Goal: Information Seeking & Learning: Learn about a topic

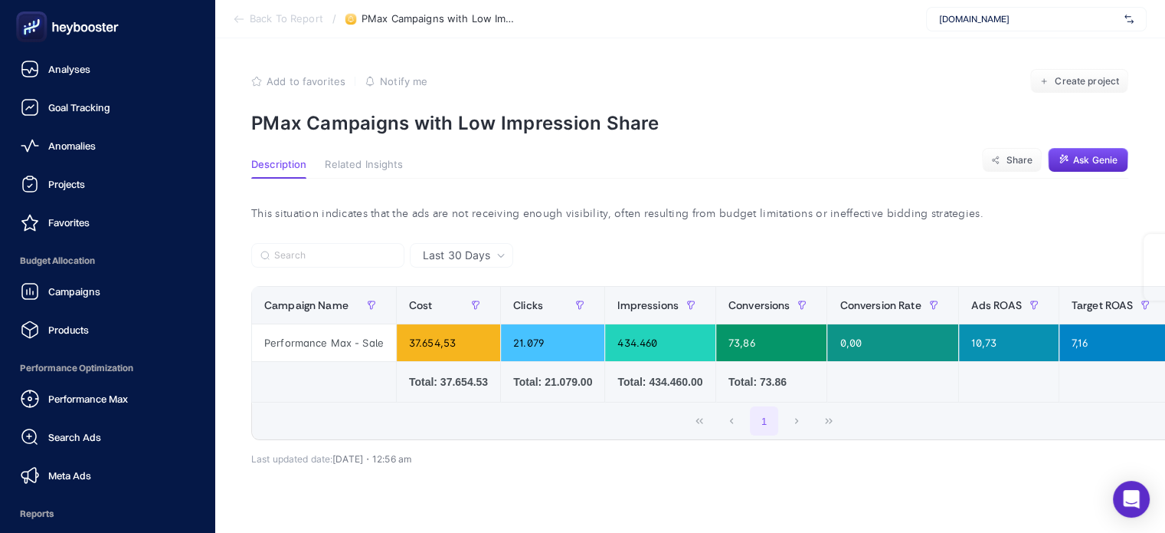
click at [58, 70] on span "Analyses" at bounding box center [69, 69] width 42 height 12
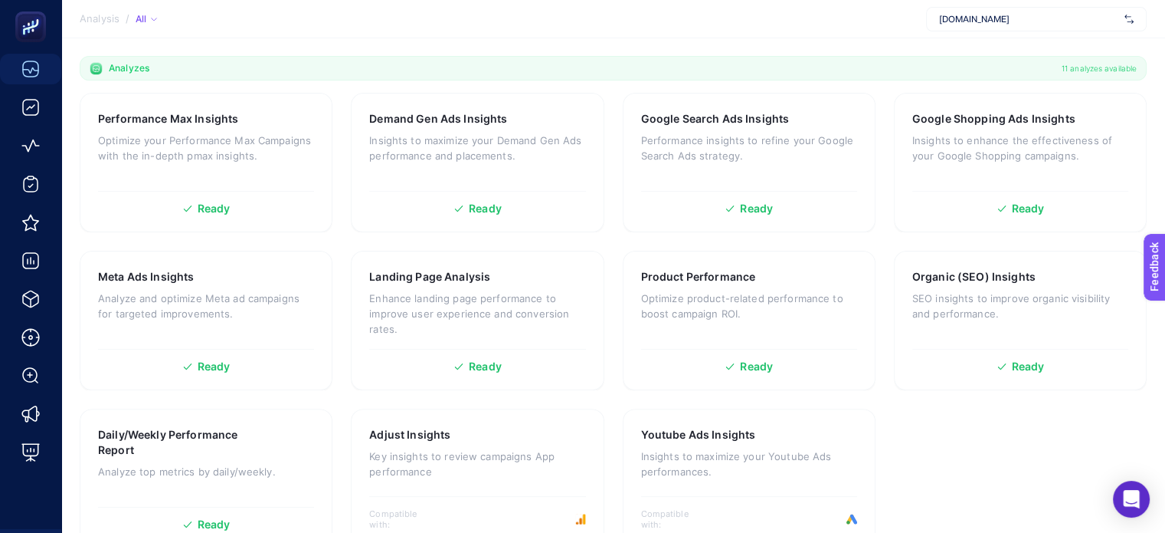
scroll to position [487, 0]
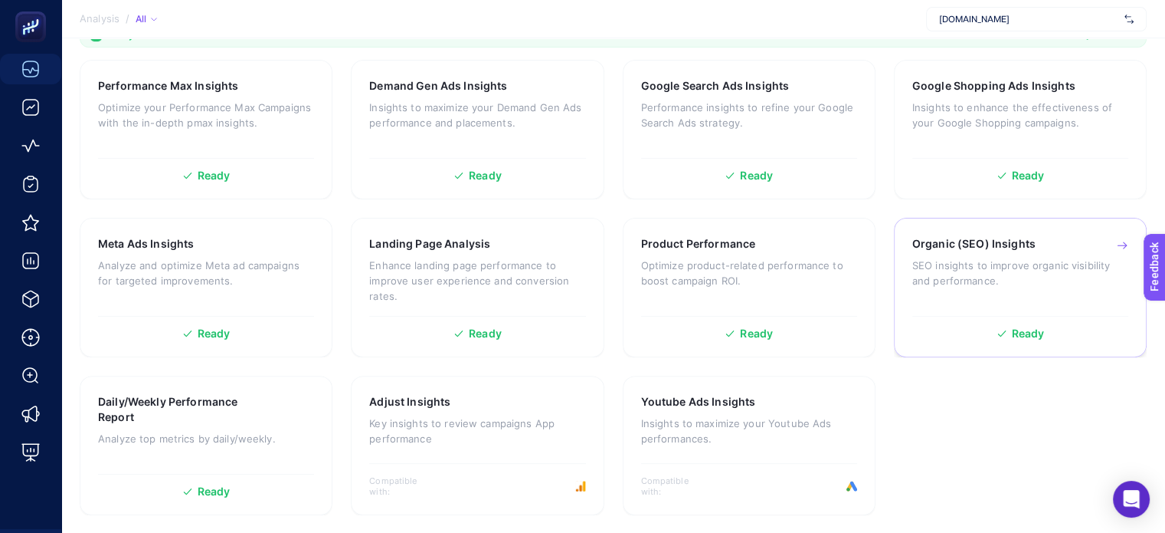
click at [999, 297] on div "Organic (SEO) Insights SEO insights to improve organic visibility and performan…" at bounding box center [1021, 272] width 216 height 72
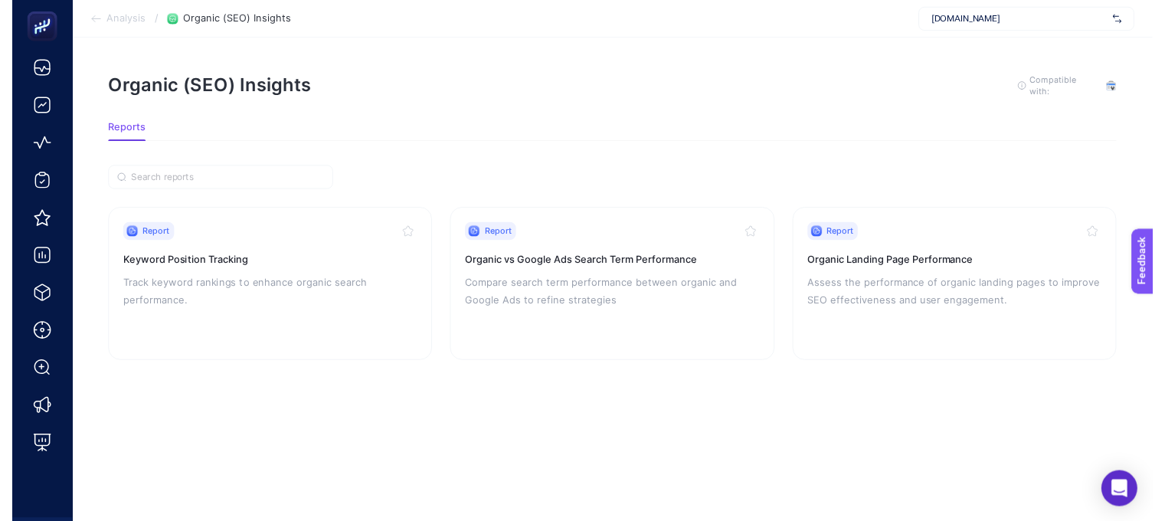
scroll to position [11, 0]
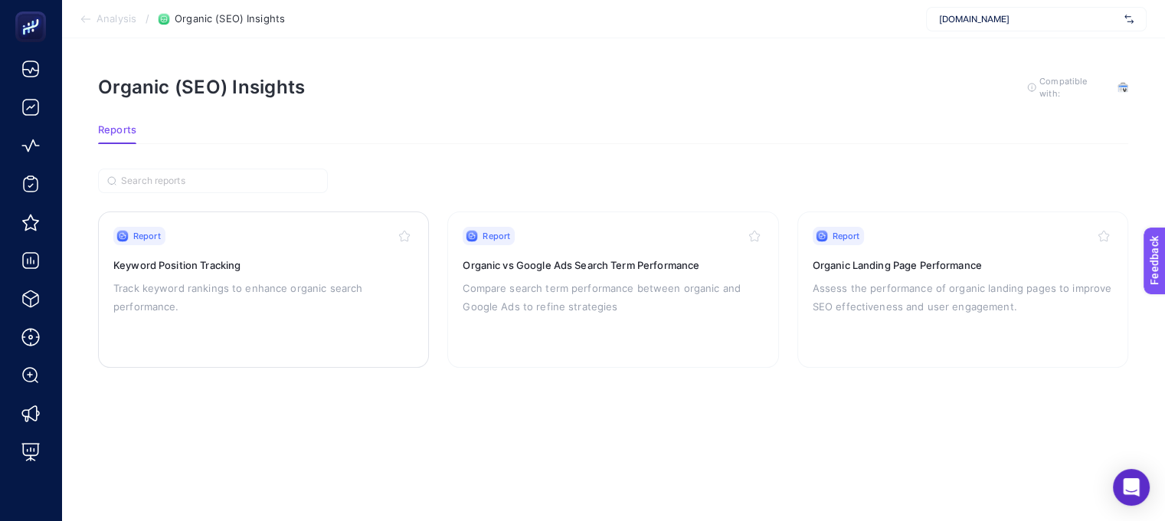
click at [245, 279] on p "Track keyword rankings to enhance organic search performance." at bounding box center [263, 297] width 300 height 37
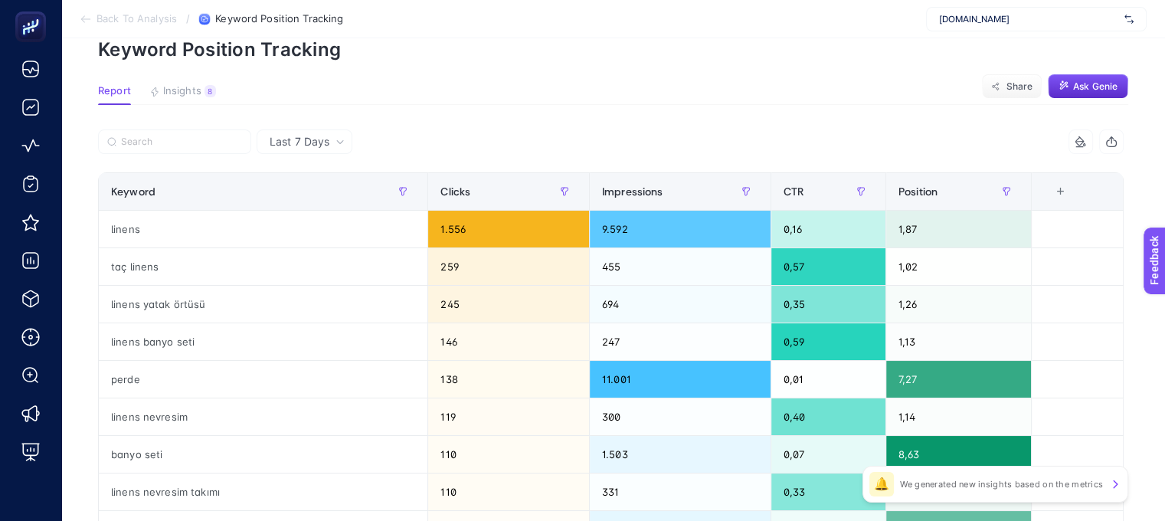
scroll to position [77, 0]
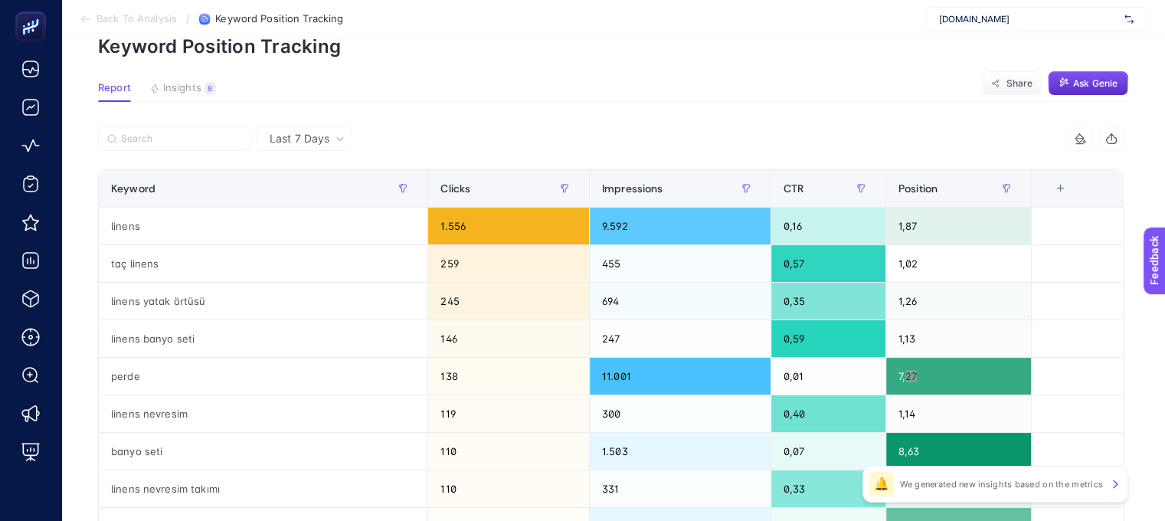
drag, startPoint x: 912, startPoint y: 367, endPoint x: 1070, endPoint y: 380, distance: 158.4
click at [1122, 386] on tr "perde 138 11.001 0,01 7,27" at bounding box center [611, 377] width 1025 height 38
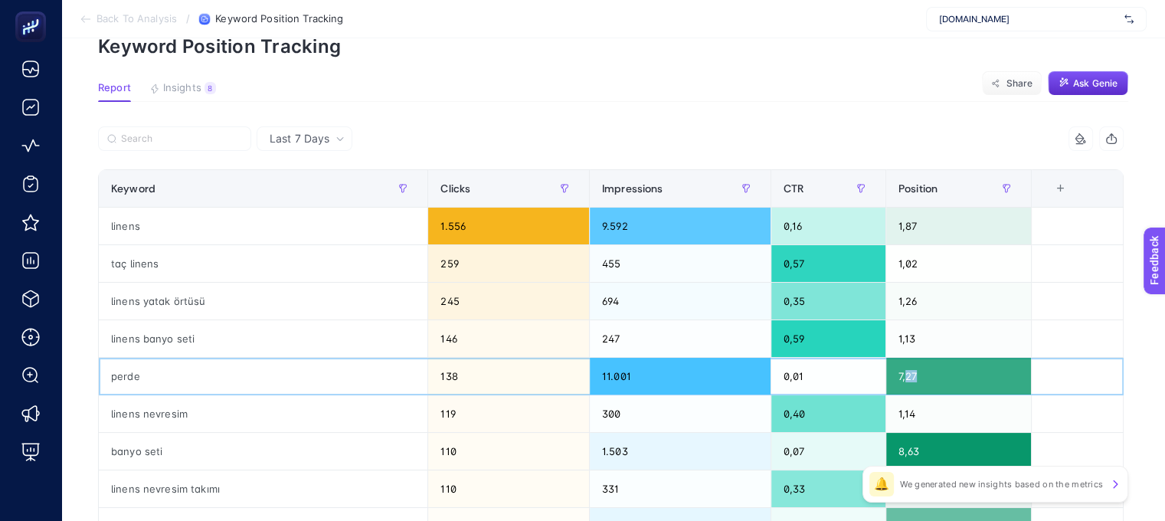
click at [1031, 380] on div "7,27" at bounding box center [959, 376] width 145 height 37
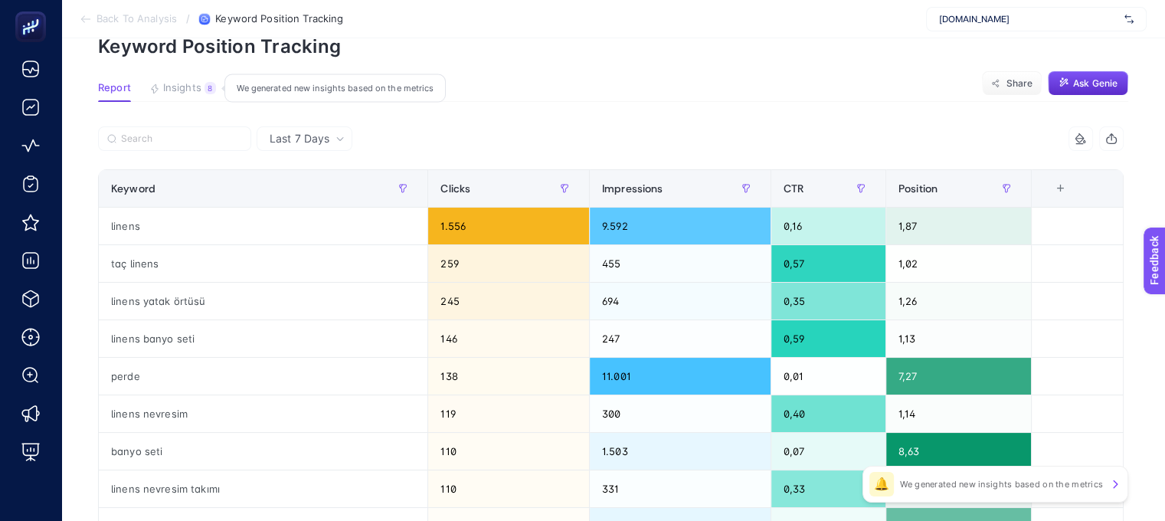
click at [190, 85] on span "Insights" at bounding box center [182, 88] width 38 height 12
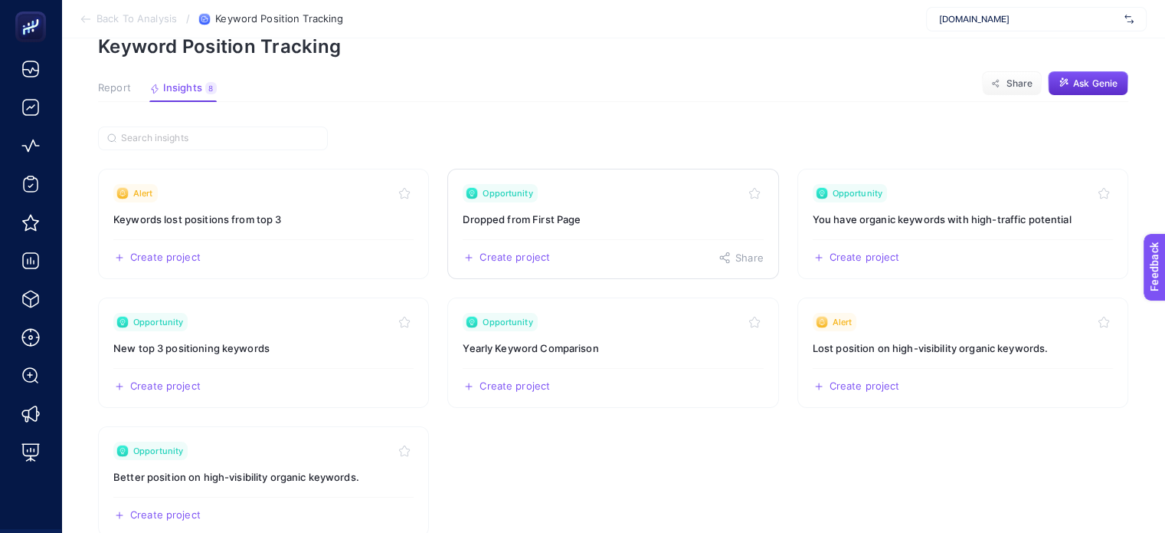
click at [483, 223] on h3 "Dropped from First Page" at bounding box center [613, 218] width 300 height 15
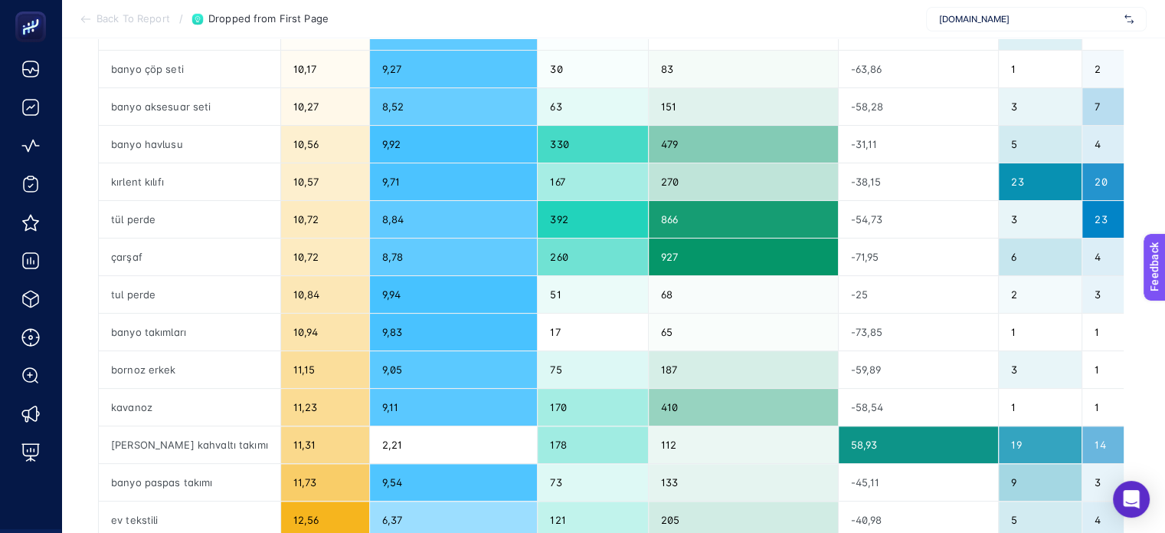
scroll to position [383, 0]
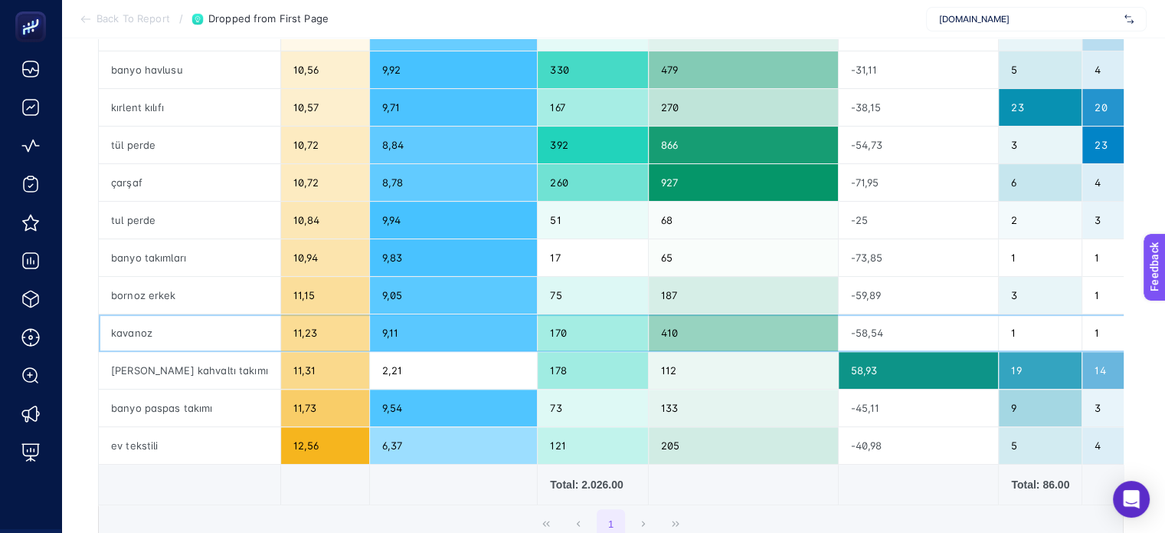
click at [134, 330] on div "kavanoz" at bounding box center [190, 332] width 182 height 37
drag, startPoint x: 408, startPoint y: 335, endPoint x: 181, endPoint y: 335, distance: 226.8
click at [181, 335] on tr "kavanoz 11,23 9,11 170 410 -58,54 1 1 0 0,01 0,00 141,18" at bounding box center [932, 333] width 1667 height 38
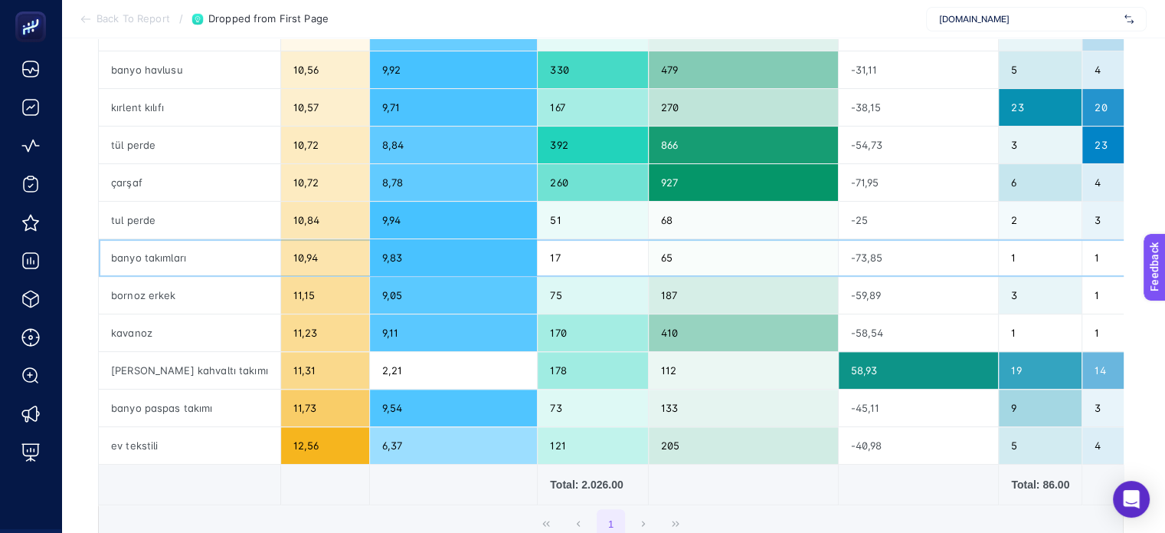
click at [200, 241] on div "banyo takımları" at bounding box center [190, 257] width 182 height 37
click at [174, 265] on div "banyo takımları" at bounding box center [190, 257] width 182 height 37
click at [159, 284] on div "bornoz erkek" at bounding box center [190, 295] width 182 height 37
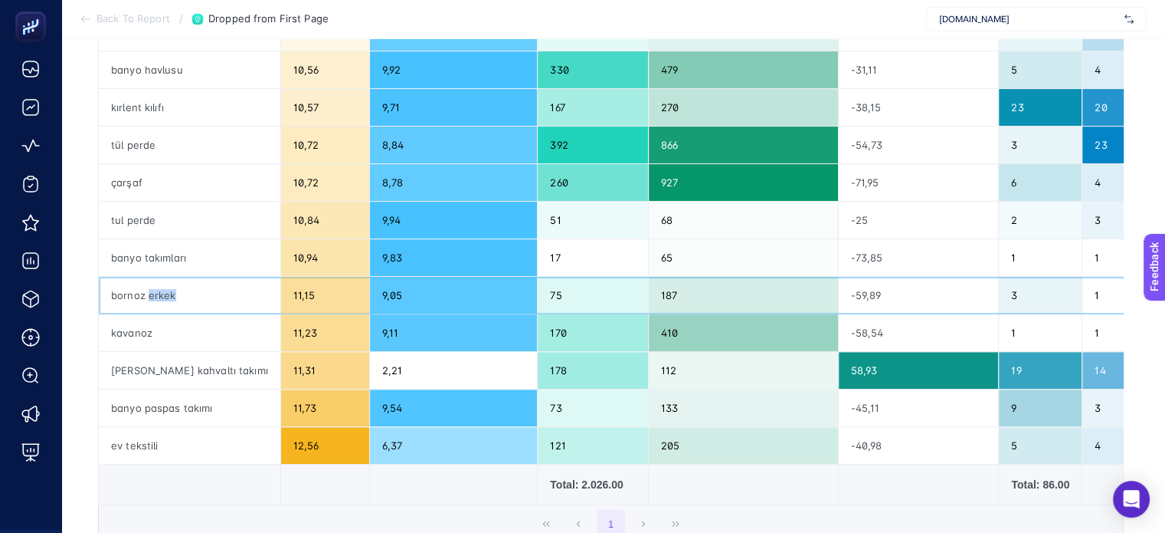
click at [159, 284] on div "bornoz erkek" at bounding box center [190, 295] width 182 height 37
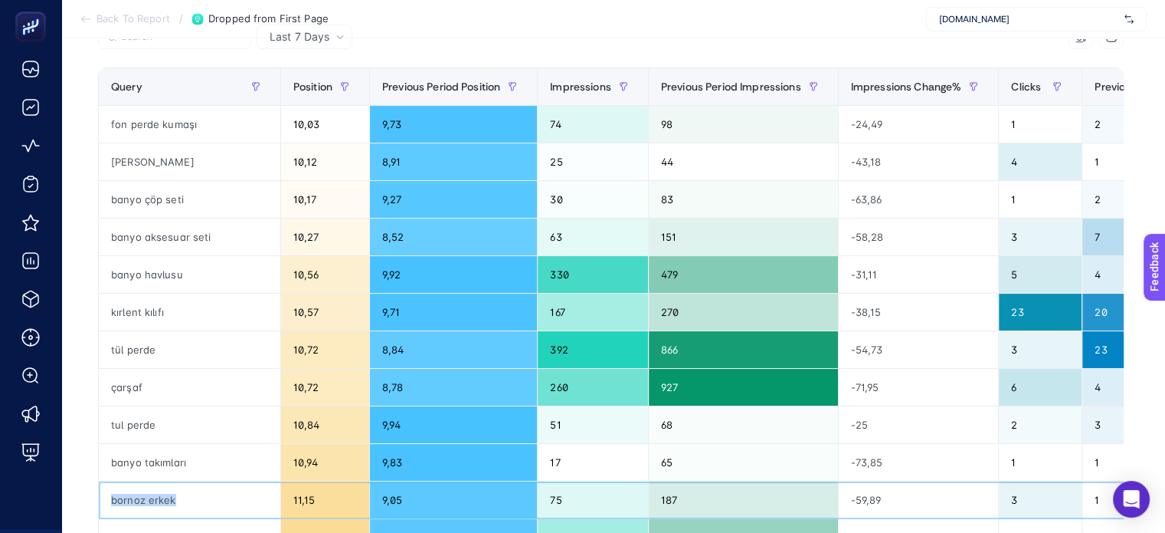
scroll to position [153, 0]
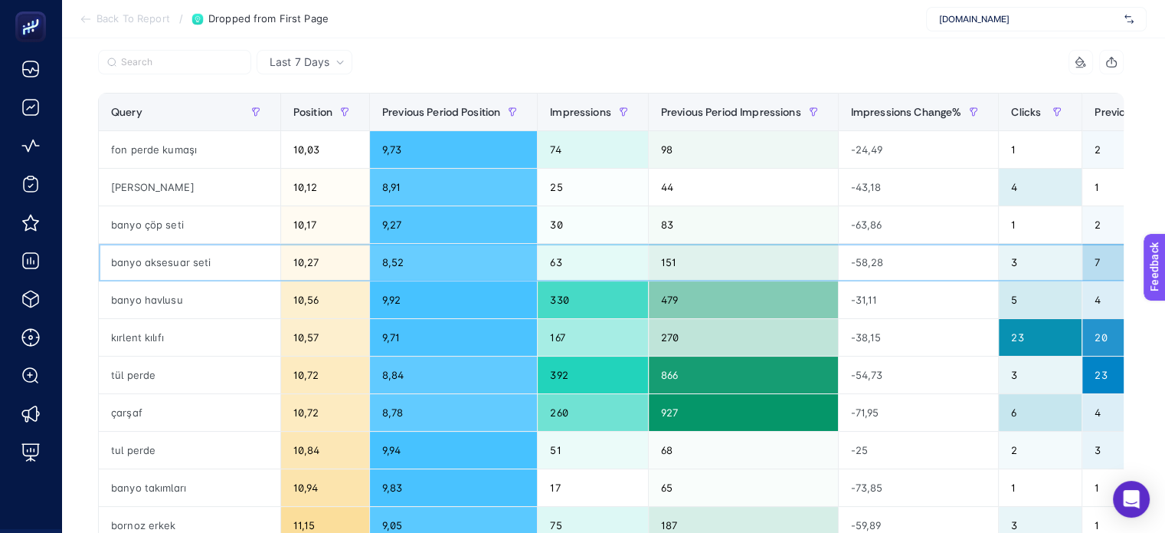
click at [146, 254] on div "banyo aksesuar seti" at bounding box center [190, 262] width 182 height 37
click at [136, 234] on div at bounding box center [136, 234] width 0 height 0
click at [123, 260] on div "banyo aksesuar seti" at bounding box center [190, 262] width 182 height 37
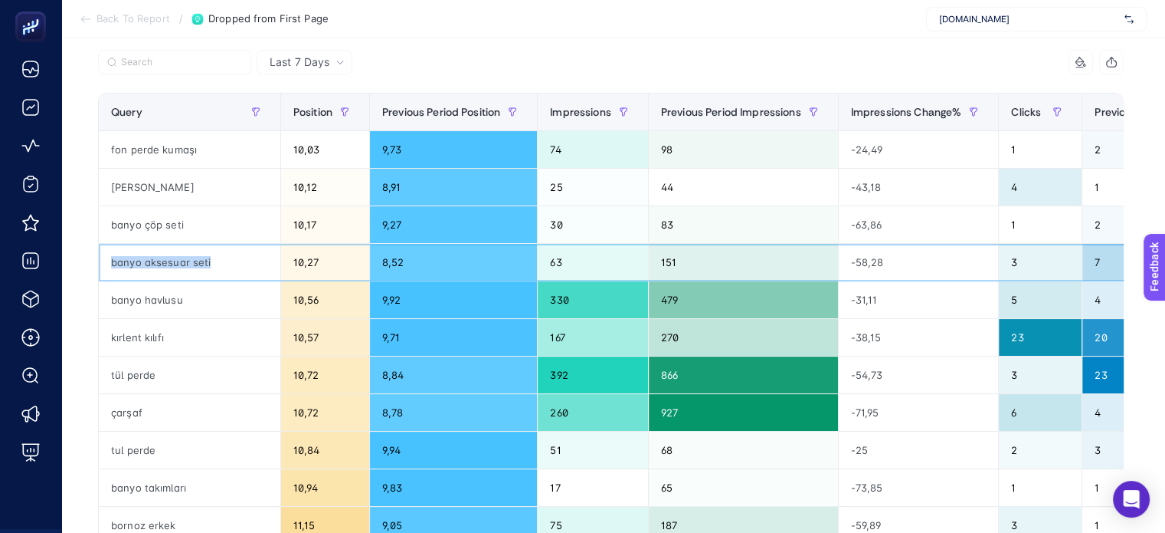
click at [123, 260] on div "banyo aksesuar seti" at bounding box center [190, 262] width 182 height 37
copy tr "banyo aksesuar seti"
